Goal: Book appointment/travel/reservation

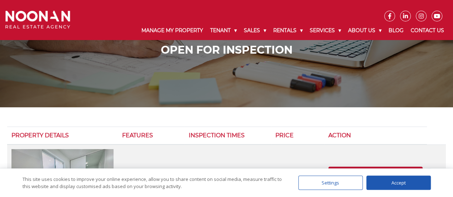
scroll to position [34, 0]
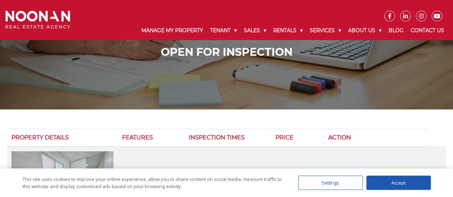
click at [316, 150] on td "$430 per week" at bounding box center [297, 187] width 53 height 81
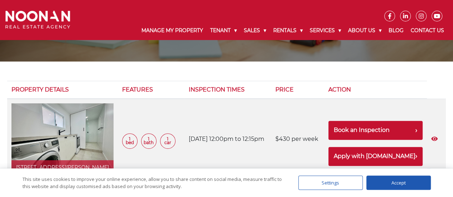
scroll to position [82, 0]
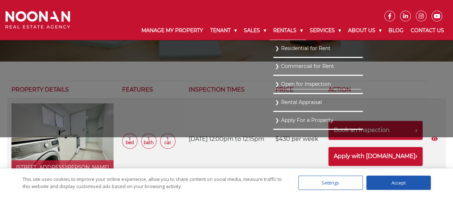
click at [298, 27] on link "Rentals" at bounding box center [288, 30] width 37 height 19
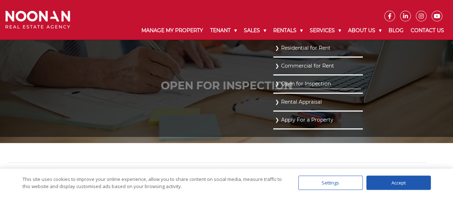
click at [296, 51] on link "Residential for Rent" at bounding box center [318, 48] width 86 height 10
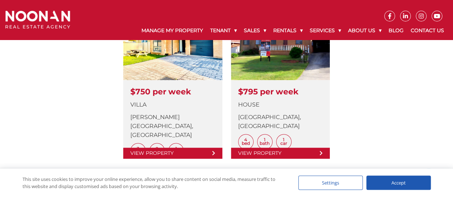
scroll to position [243, 0]
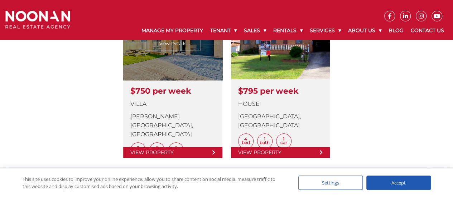
click at [213, 153] on link at bounding box center [172, 83] width 99 height 150
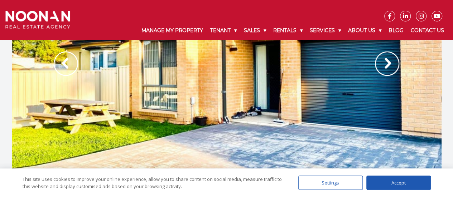
scroll to position [21, 0]
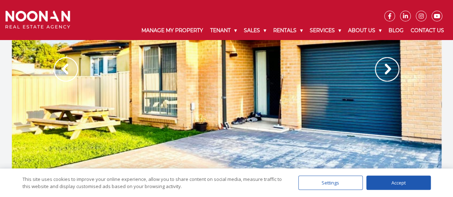
click at [388, 71] on img at bounding box center [387, 69] width 24 height 24
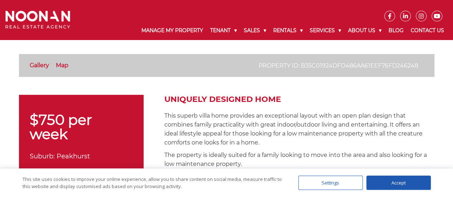
scroll to position [188, 0]
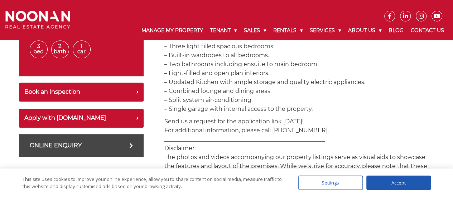
scroll to position [345, 0]
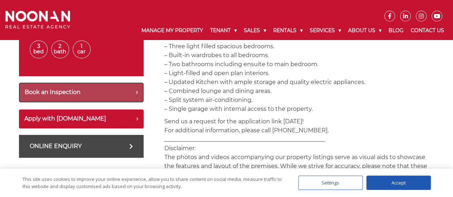
click at [136, 89] on button "Book an Inspection" at bounding box center [81, 93] width 125 height 20
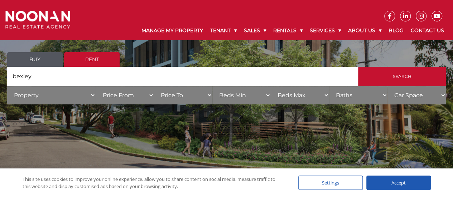
scroll to position [43, 0]
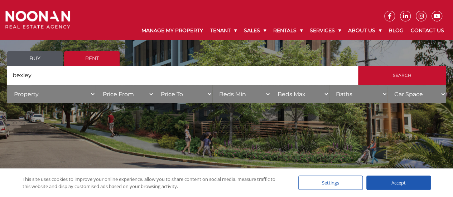
click at [94, 60] on link "Rent" at bounding box center [91, 58] width 55 height 15
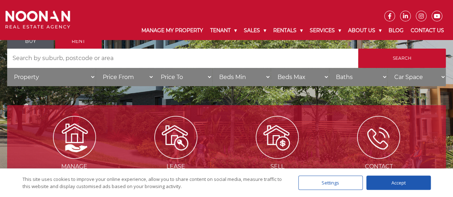
scroll to position [96, 0]
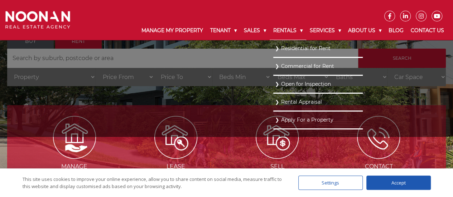
click at [296, 27] on link "Rentals" at bounding box center [288, 30] width 37 height 19
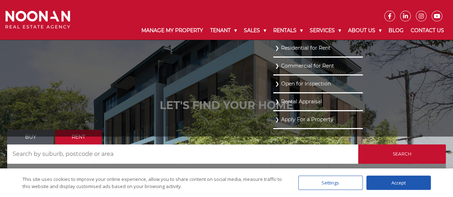
click at [308, 49] on link "Residential for Rent" at bounding box center [318, 48] width 86 height 10
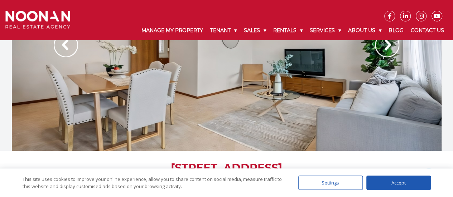
scroll to position [47, 0]
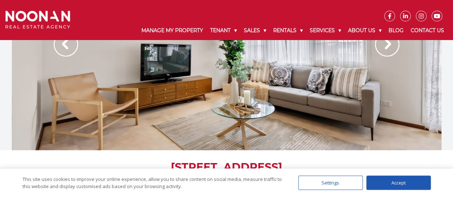
click at [389, 48] on img at bounding box center [387, 44] width 24 height 24
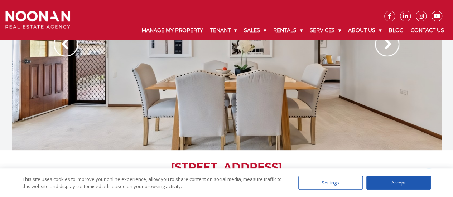
click at [388, 44] on img at bounding box center [387, 44] width 24 height 24
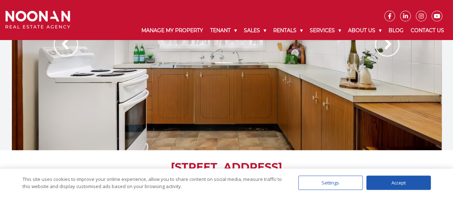
click at [387, 47] on img at bounding box center [387, 44] width 24 height 24
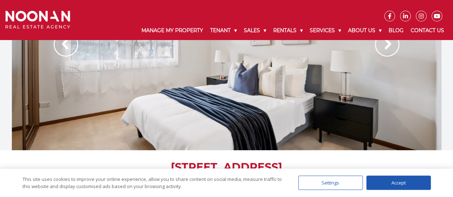
click at [382, 48] on img at bounding box center [387, 44] width 24 height 24
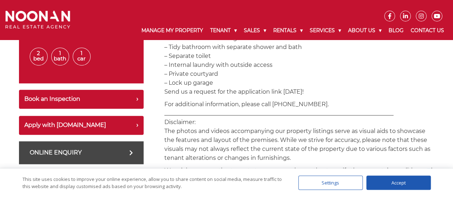
scroll to position [339, 0]
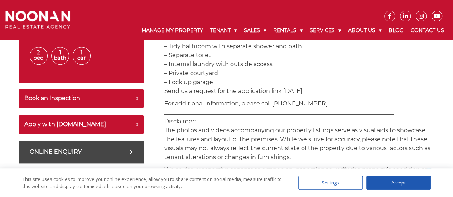
click at [305, 89] on p "Features: – Two generous size bedrooms both with built in robes – Open plan liv…" at bounding box center [299, 46] width 270 height 98
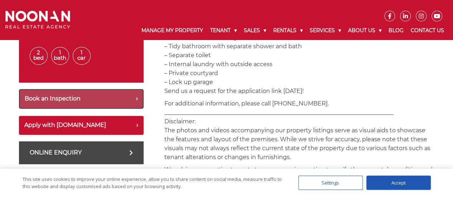
click at [136, 98] on button "Book an Inspection" at bounding box center [81, 99] width 125 height 20
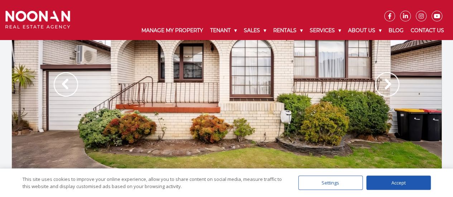
scroll to position [0, 0]
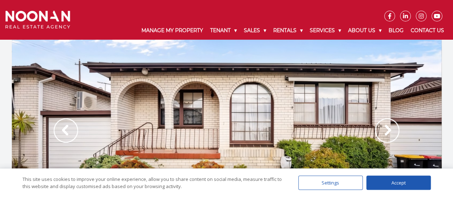
click at [392, 130] on img at bounding box center [387, 130] width 24 height 24
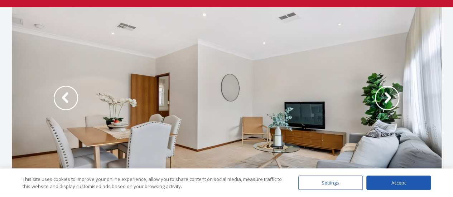
scroll to position [38, 0]
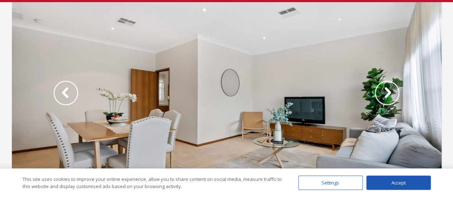
click at [387, 92] on img at bounding box center [387, 93] width 24 height 24
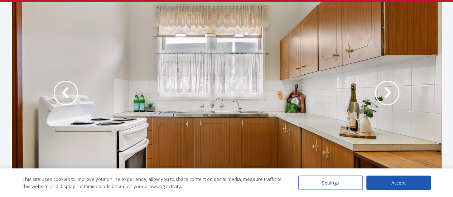
click at [384, 94] on img at bounding box center [387, 93] width 24 height 24
